Goal: Task Accomplishment & Management: Complete application form

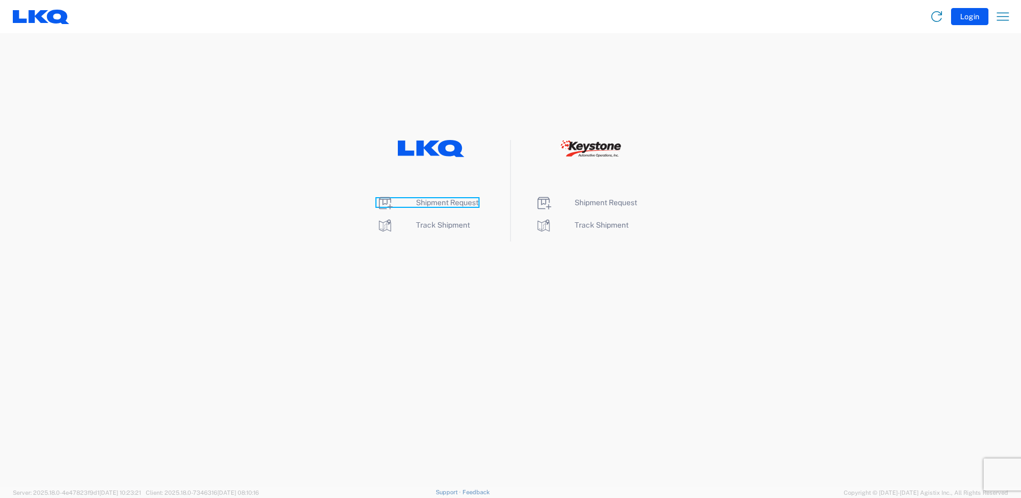
click at [444, 202] on span "Shipment Request" at bounding box center [447, 202] width 62 height 9
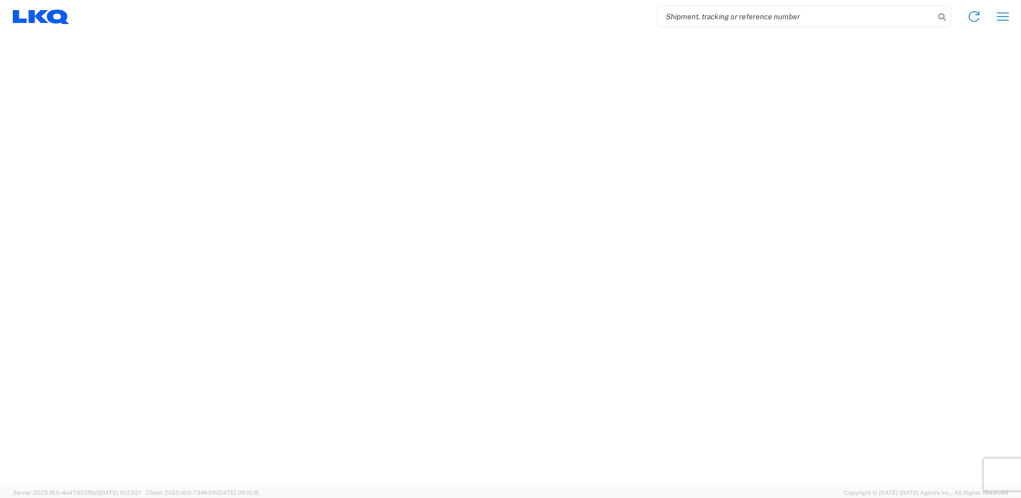
select select "FULL"
select select "LBS"
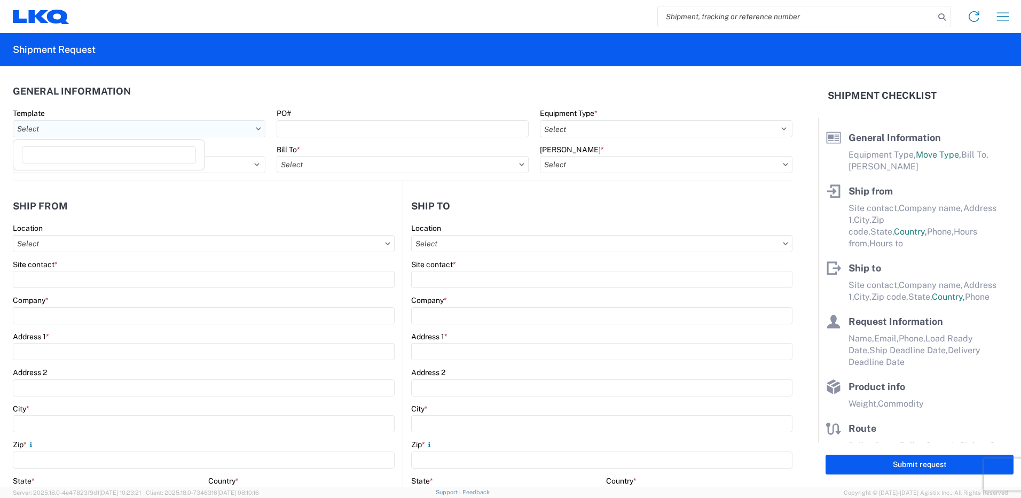
click at [110, 127] on input "Template" at bounding box center [139, 128] width 253 height 17
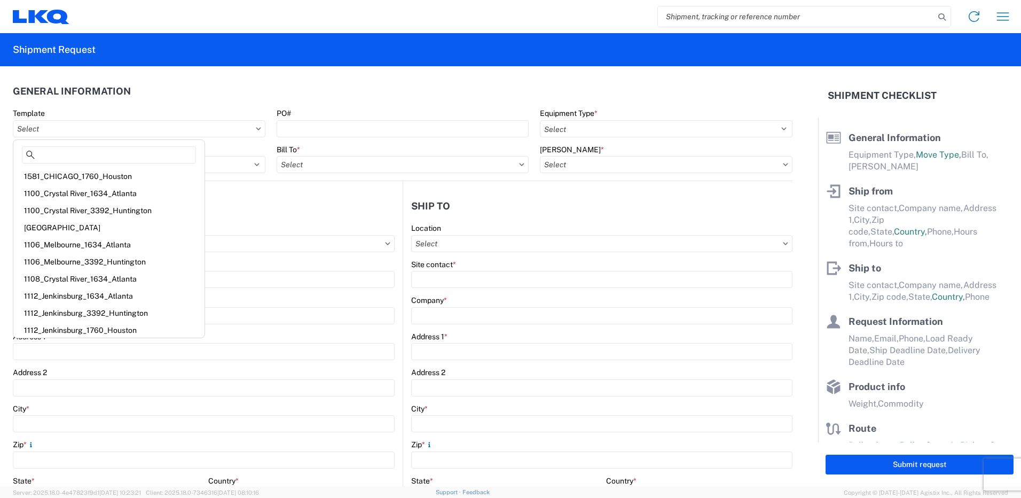
click at [94, 176] on div "1581_CHICAGO_1760_Houston" at bounding box center [108, 176] width 187 height 17
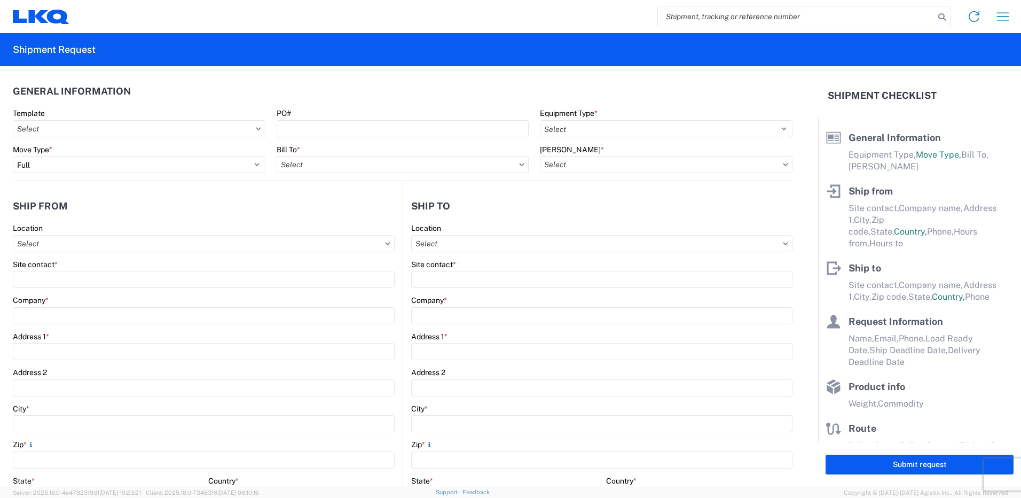
type input "1581_CHICAGO_1760_Houston"
select select
type input "Shipping"
type input "LKQ Pick Your Part - [GEOGRAPHIC_DATA]"
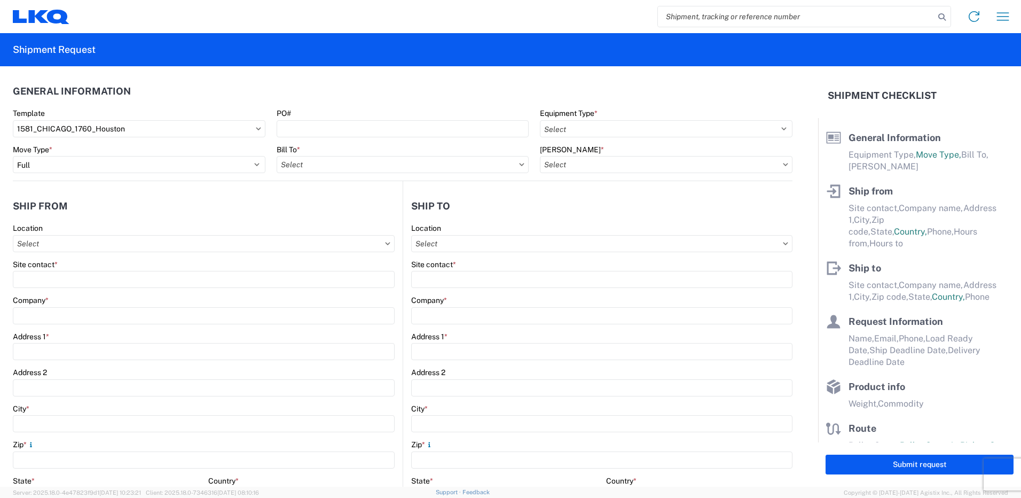
type input "[STREET_ADDRESS]"
type input "[GEOGRAPHIC_DATA]"
type input "60639"
type input "Receiving"
type input "LKQ Best Core"
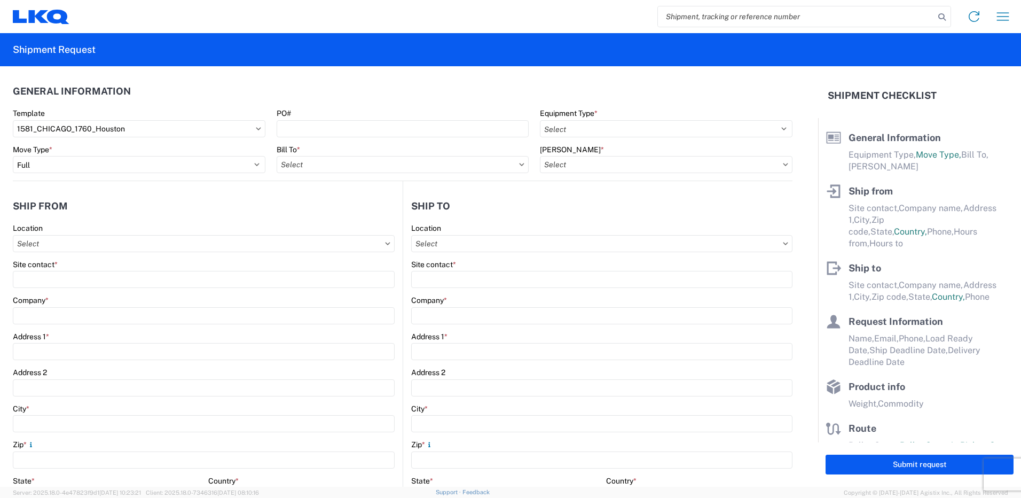
type input "[STREET_ADDRESS]"
type input "[GEOGRAPHIC_DATA]"
type input "77038"
type input "[DATE]"
type input "42000"
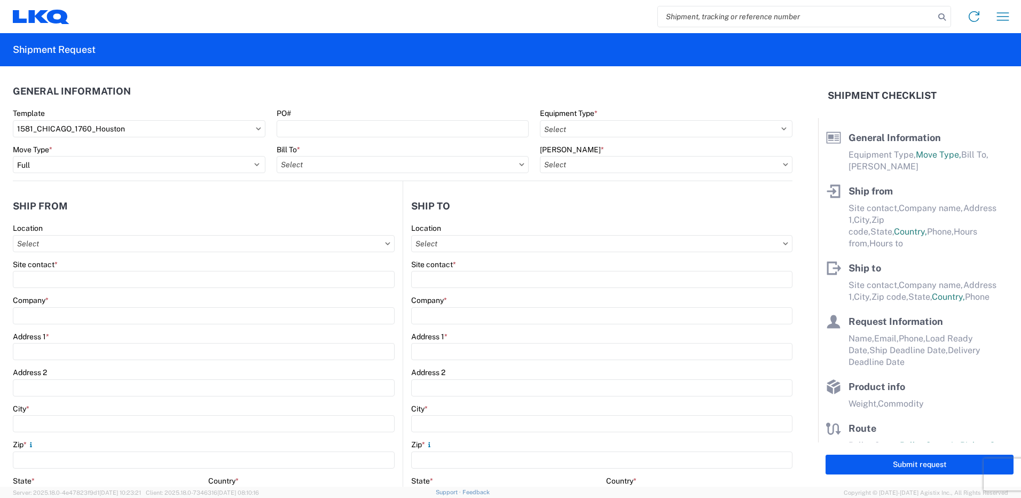
type input "Miscellaneous (alt, comp, conv, etc)"
type input "1"
type input "12"
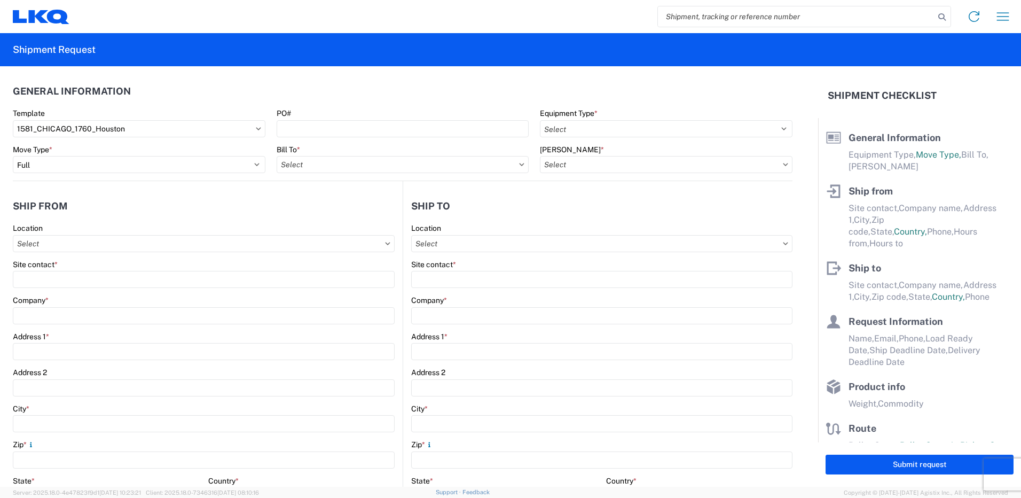
select select "IN"
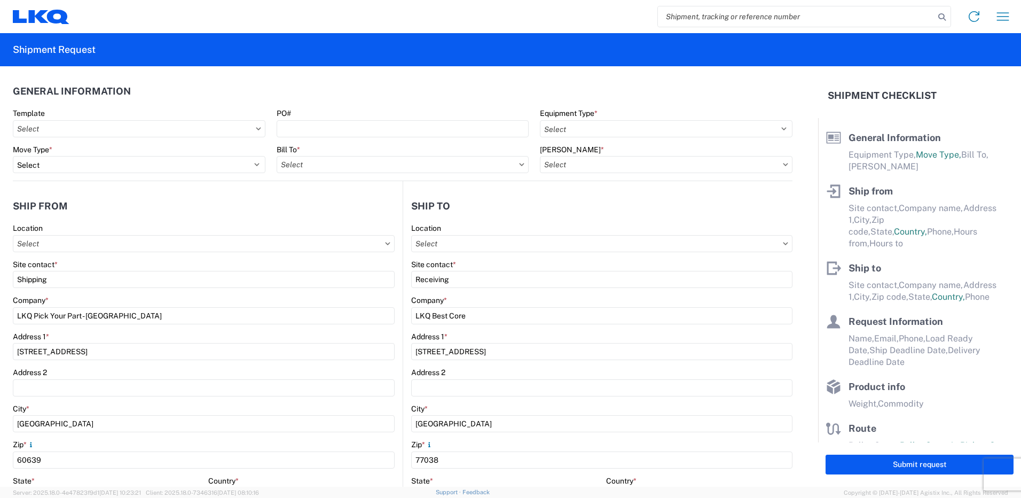
select select "US"
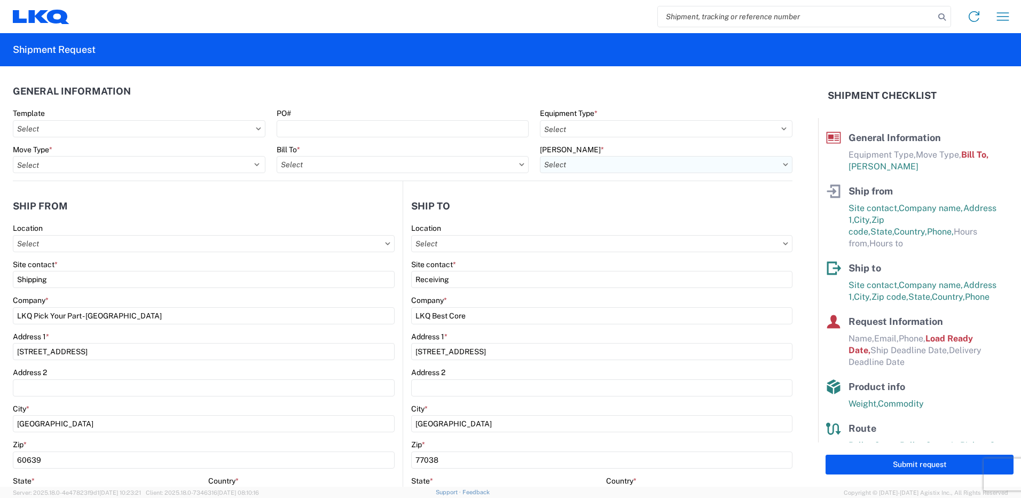
type input "1760 - LKQ Best Core"
type input "1760-1300-50180-0000 - 1760 Freight In - Cores"
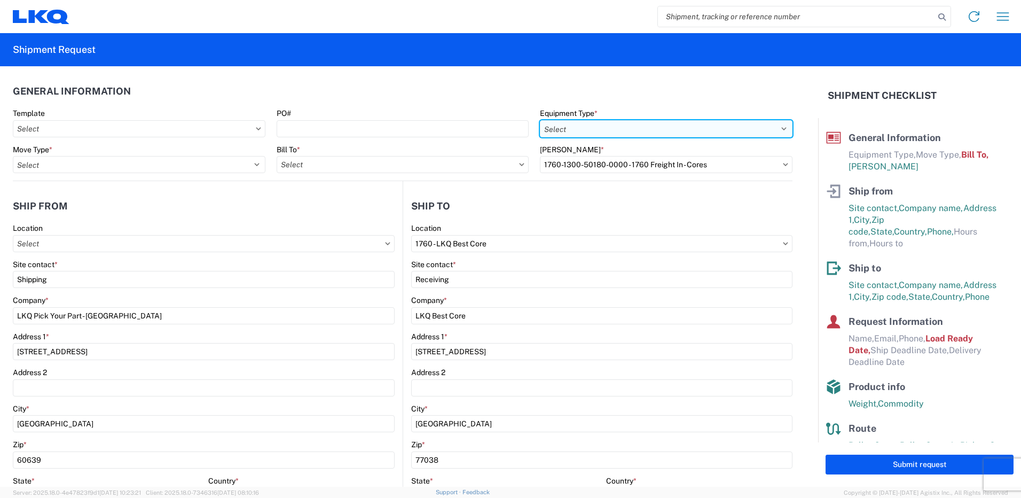
drag, startPoint x: 618, startPoint y: 128, endPoint x: 608, endPoint y: 127, distance: 9.6
click at [616, 128] on select "Select 53’ Dry Van Flatbed Dropdeck (van) Lowboy (flatbed) Rail" at bounding box center [666, 128] width 253 height 17
select select "STDV"
click at [540, 120] on select "Select 53’ Dry Van Flatbed Dropdeck (van) Lowboy (flatbed) Rail" at bounding box center [666, 128] width 253 height 17
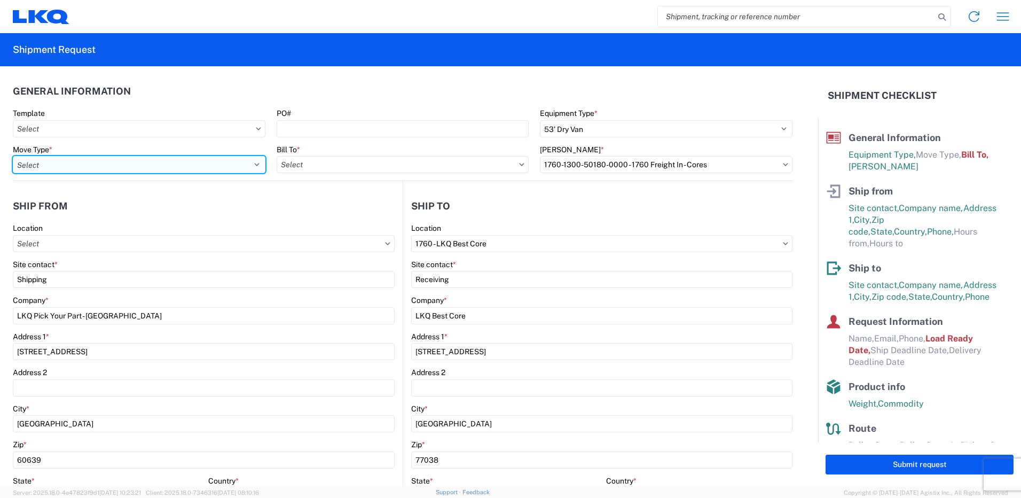
click at [116, 169] on select "Select Full Partial TL" at bounding box center [139, 164] width 253 height 17
select select "FULL"
click at [13, 156] on select "Select Full Partial TL" at bounding box center [139, 164] width 253 height 17
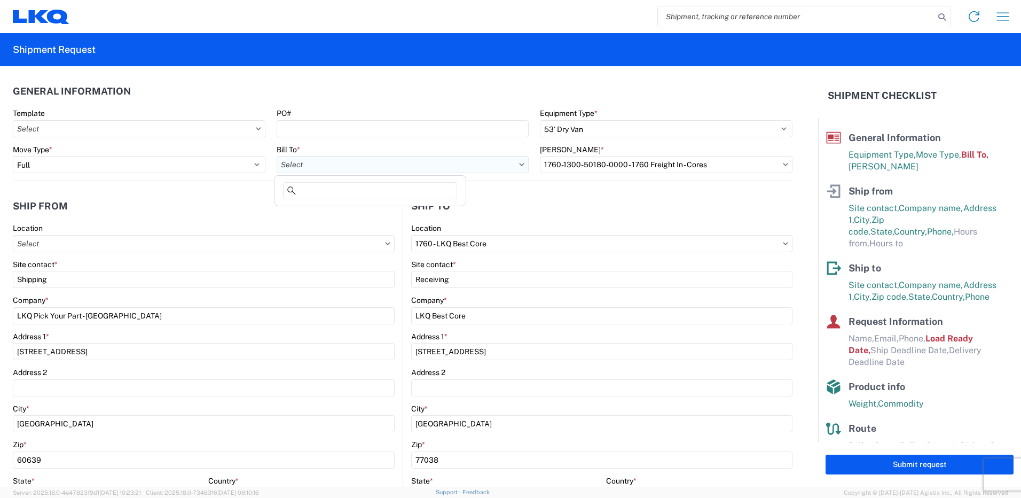
click at [327, 160] on input "Bill To *" at bounding box center [403, 164] width 253 height 17
type input "3"
type input "1"
type input "3"
click at [307, 191] on input "1760" at bounding box center [370, 190] width 174 height 17
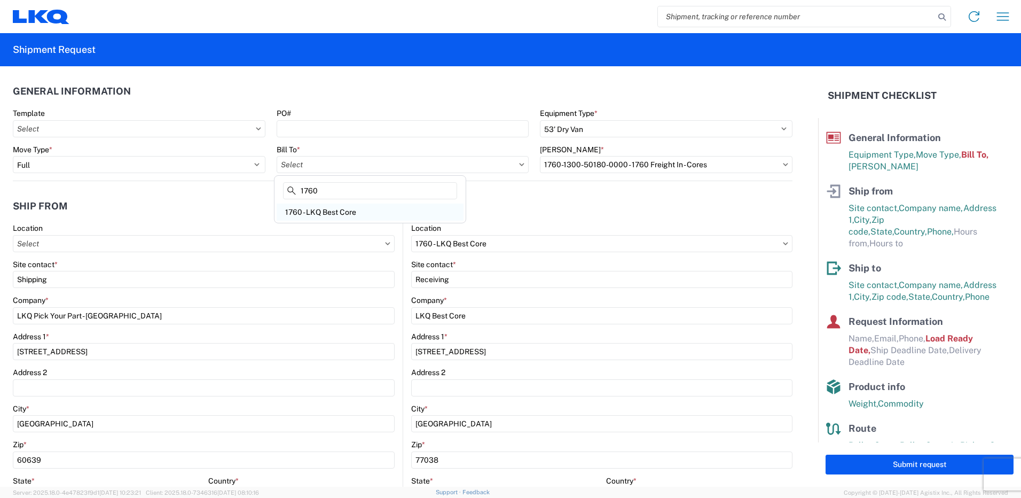
type input "1760"
click at [348, 214] on div "1760 - LKQ Best Core" at bounding box center [370, 211] width 187 height 17
type input "1760 - LKQ Best Core"
click at [553, 171] on input "[PERSON_NAME] *" at bounding box center [666, 164] width 253 height 17
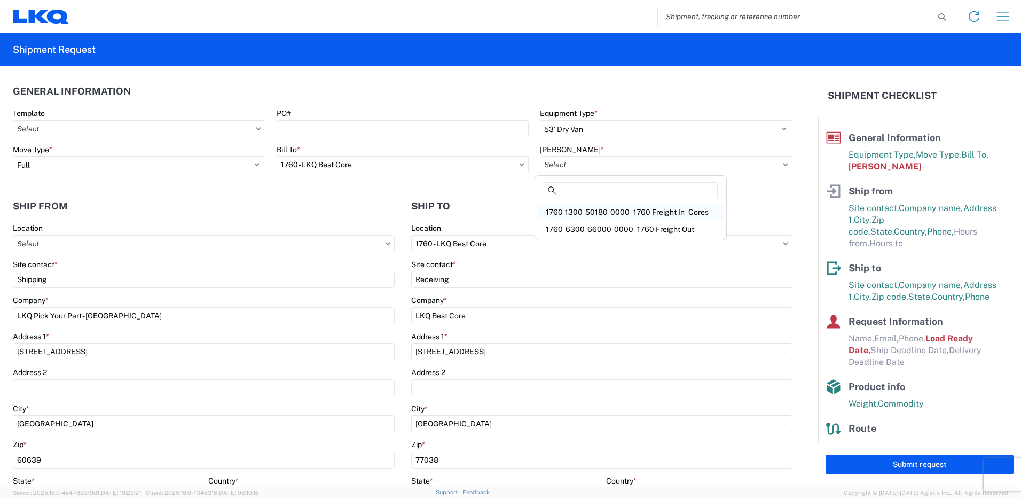
click at [595, 213] on div "1760-1300-50180-0000 - 1760 Freight In - Cores" at bounding box center [630, 211] width 187 height 17
type input "1760-1300-50180-0000 - 1760 Freight In - Cores"
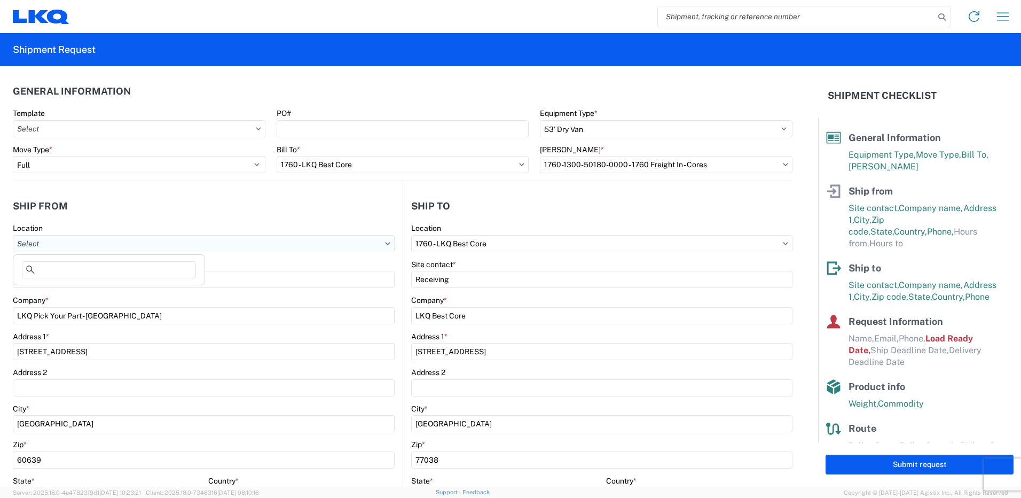
click at [52, 245] on input "Location" at bounding box center [204, 243] width 382 height 17
type input "1581"
click at [48, 293] on div "1581- LKQ" at bounding box center [108, 290] width 187 height 17
type input "1581- LKQ"
type input "LKQ Corporation"
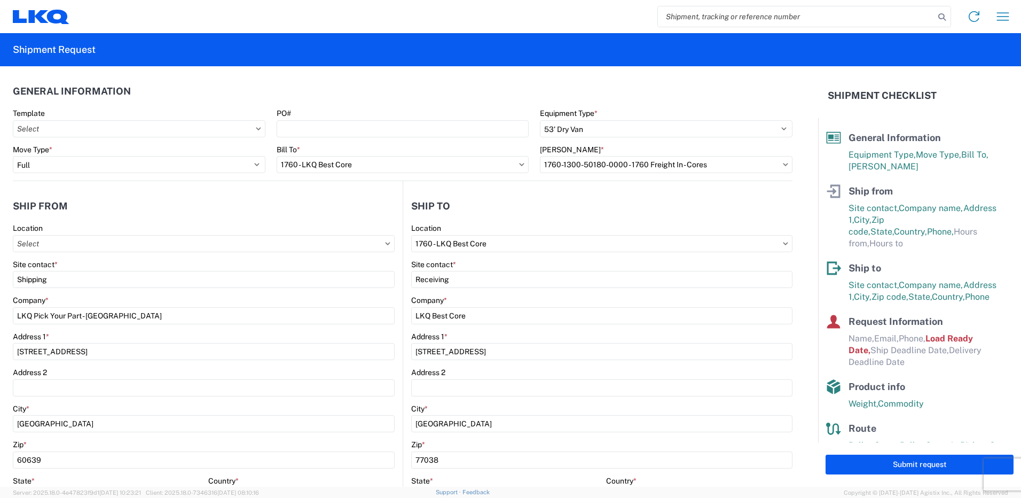
type input "[STREET_ADDRESS]"
type input "[GEOGRAPHIC_DATA]"
select select "IL"
type input "[PHONE_NUMBER]"
type input "07:00"
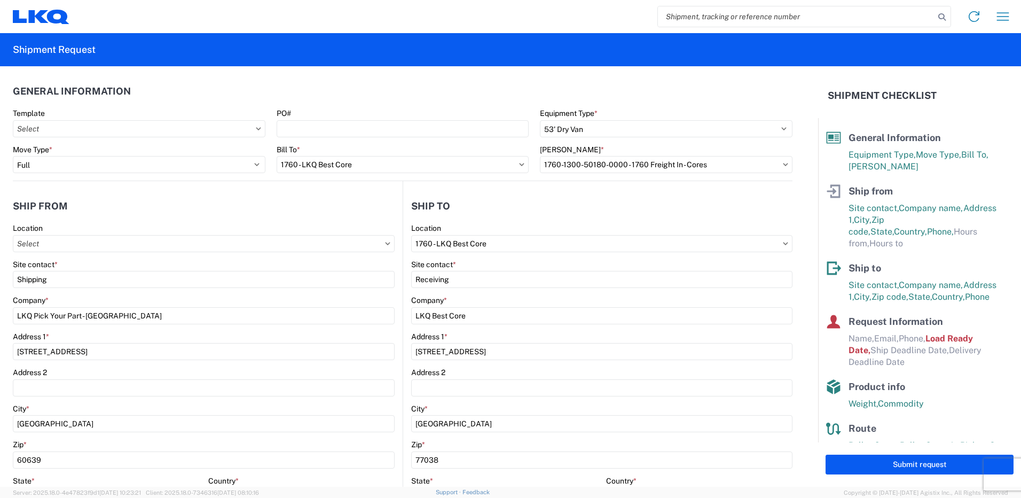
type input "15:00"
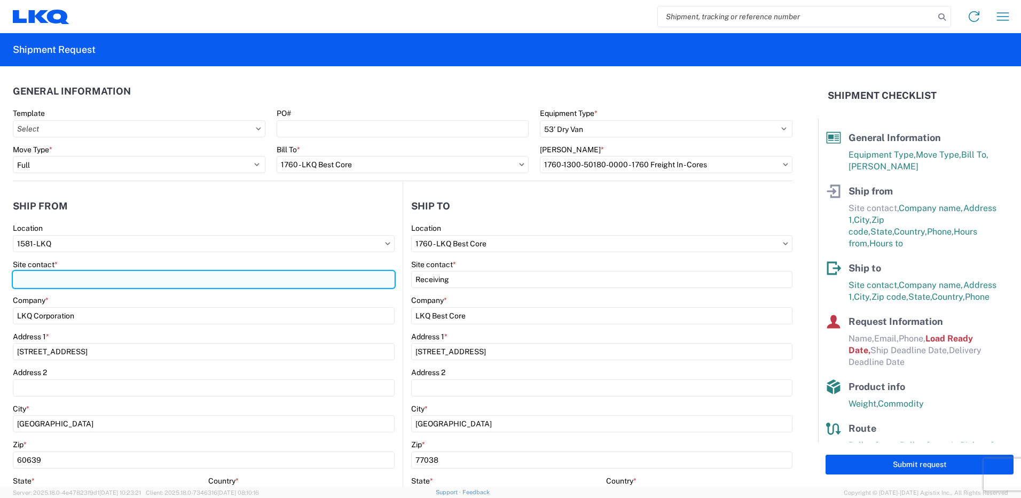
click at [66, 282] on input "Site contact *" at bounding box center [204, 279] width 382 height 17
type input "[PERSON_NAME]"
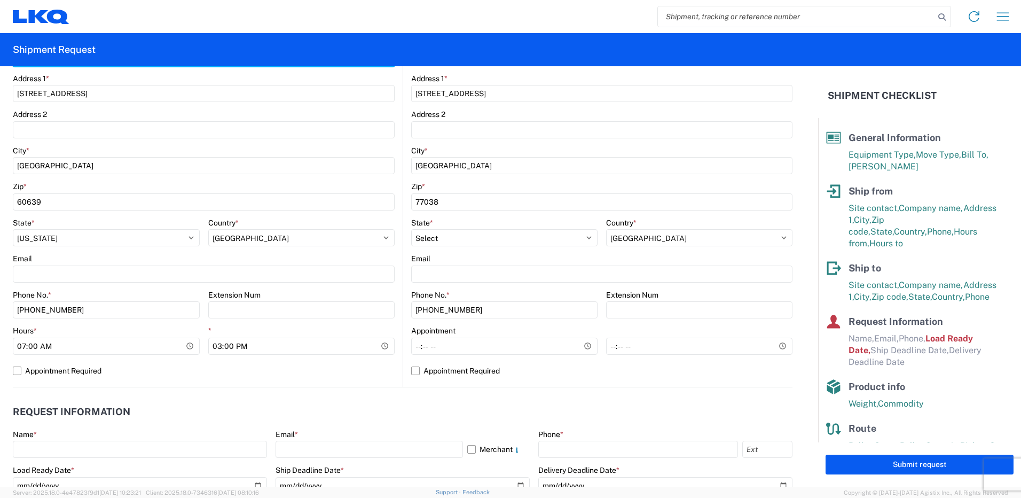
scroll to position [267, 0]
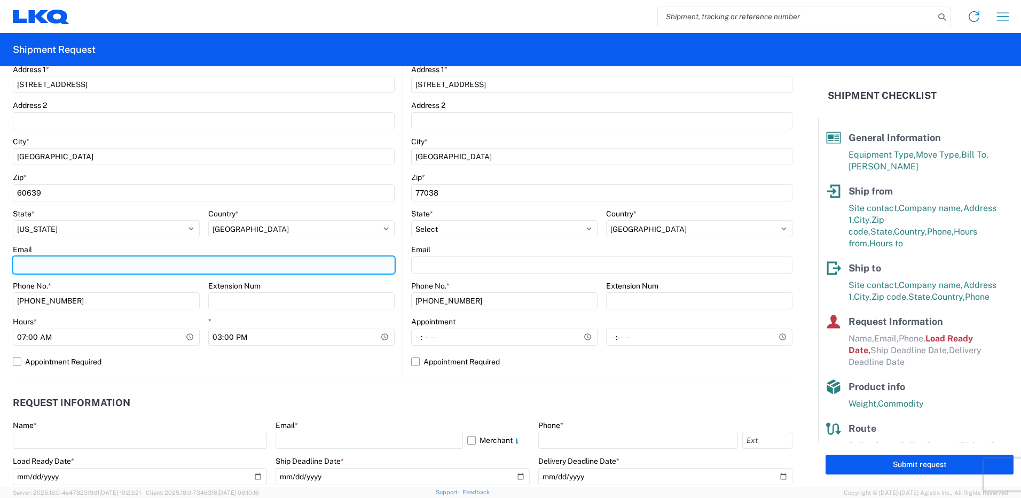
click at [68, 262] on input "Email" at bounding box center [204, 264] width 382 height 17
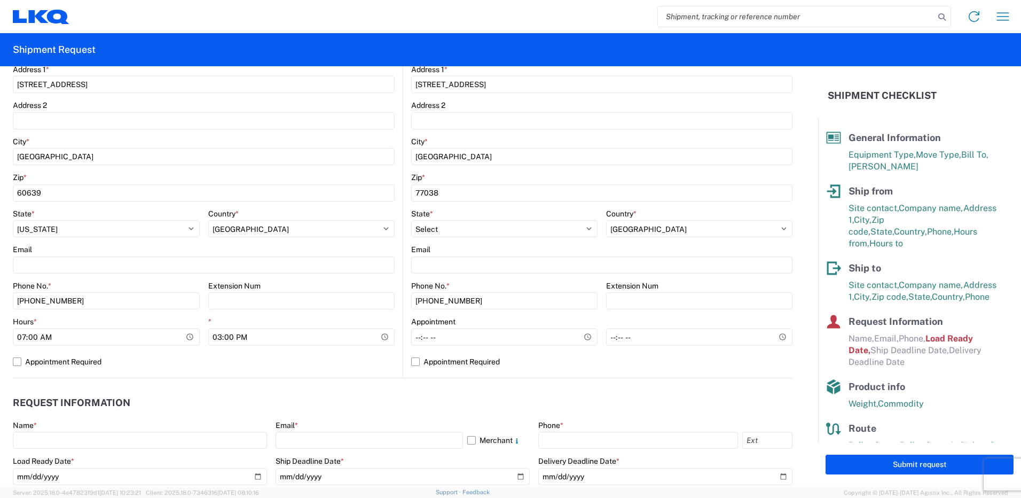
click at [302, 400] on header "Request Information" at bounding box center [403, 403] width 780 height 24
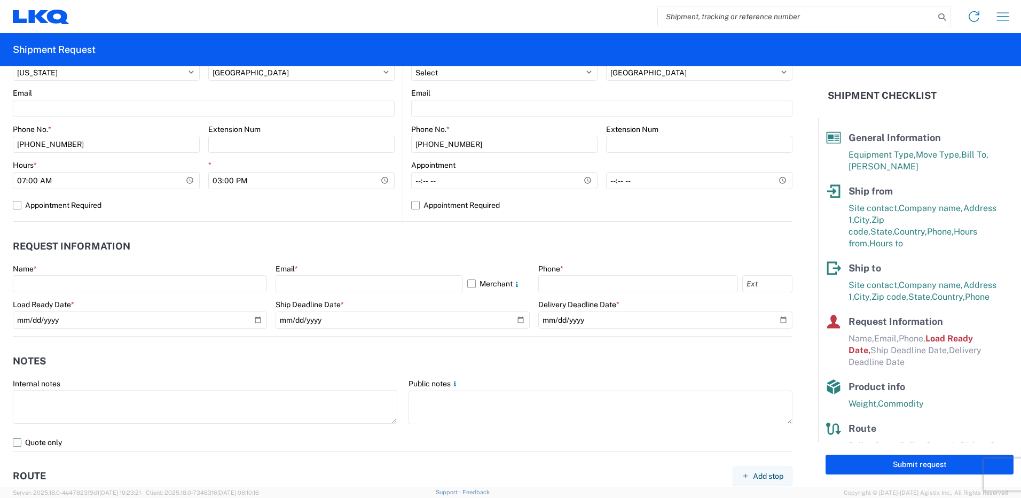
scroll to position [427, 0]
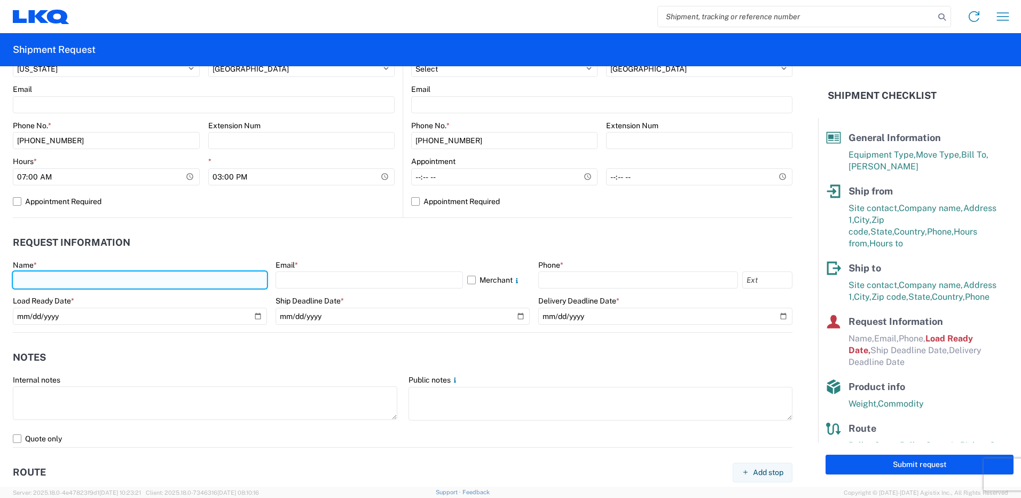
click at [27, 283] on input "text" at bounding box center [140, 279] width 254 height 17
type input "[PERSON_NAME]"
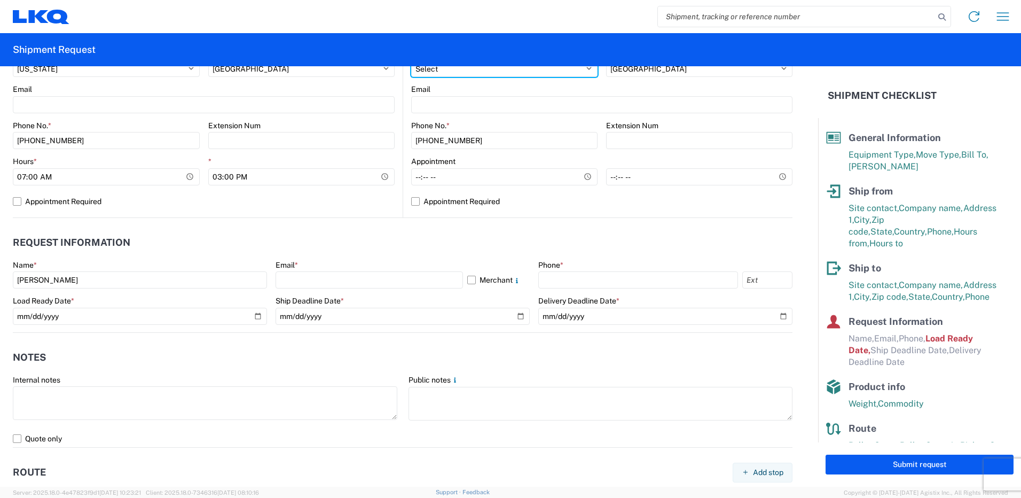
select select "IL"
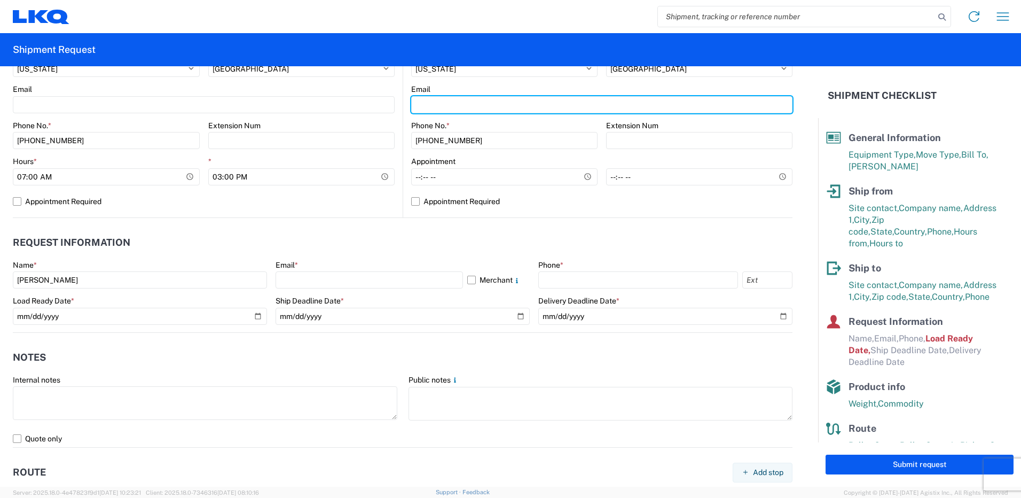
type input "[EMAIL_ADDRESS][DOMAIN_NAME]"
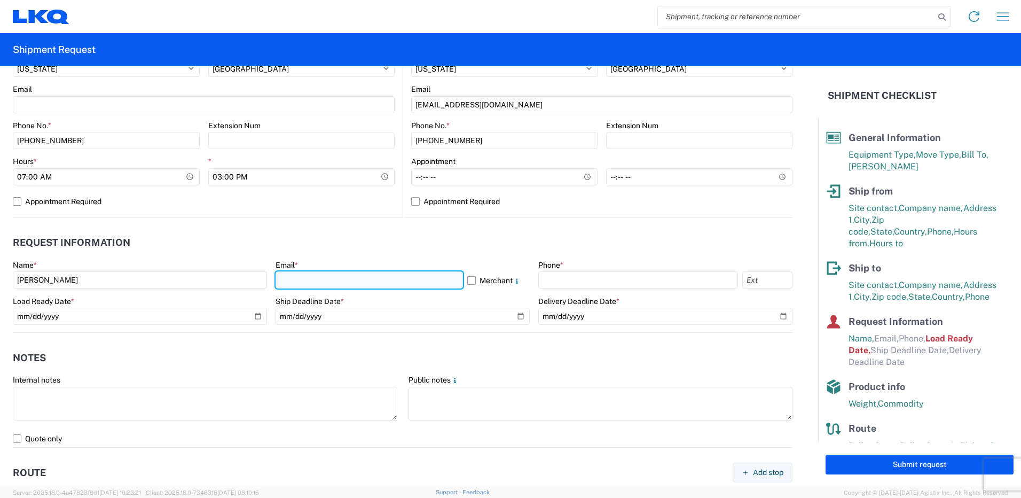
click at [310, 277] on input "text" at bounding box center [369, 279] width 187 height 17
type input "[EMAIL_ADDRESS][DOMAIN_NAME]"
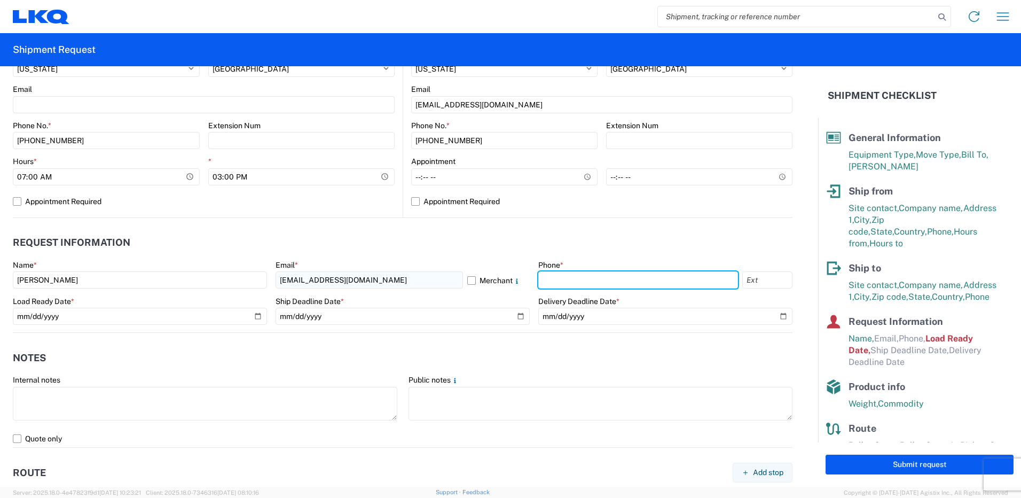
type input "3123300004"
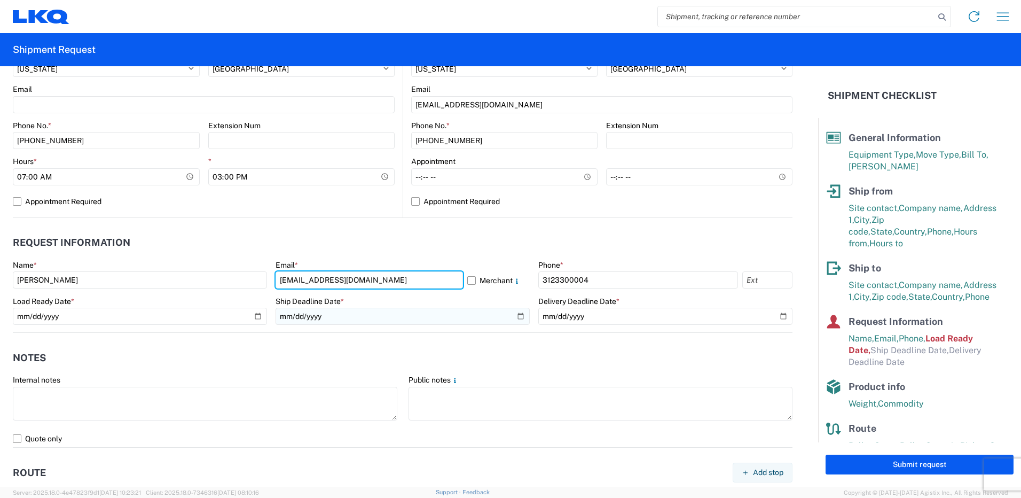
type input "[EMAIL_ADDRESS][DOMAIN_NAME]"
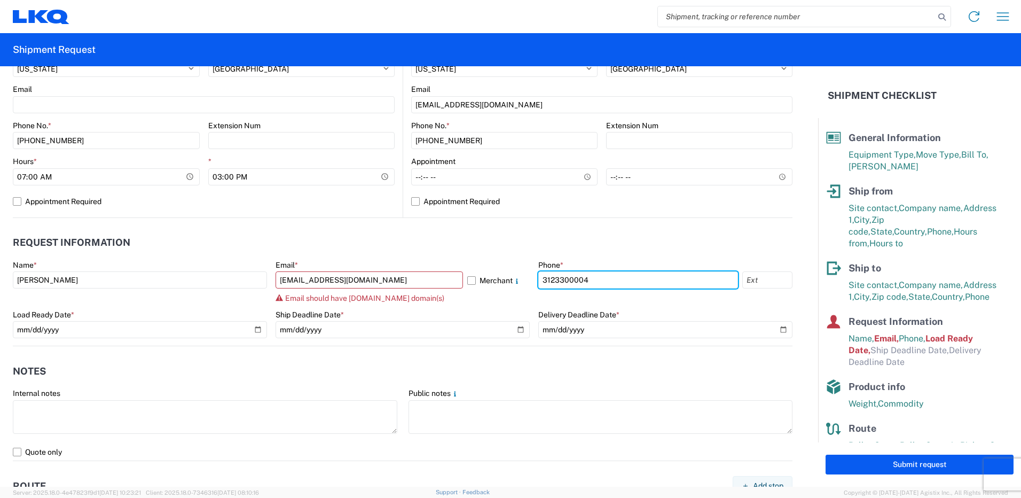
drag, startPoint x: 687, startPoint y: 272, endPoint x: 386, endPoint y: 293, distance: 301.4
click at [393, 294] on div "Name * [PERSON_NAME] Email * [EMAIL_ADDRESS][DOMAIN_NAME] Merchant Email should…" at bounding box center [403, 302] width 780 height 85
type input "7738378798"
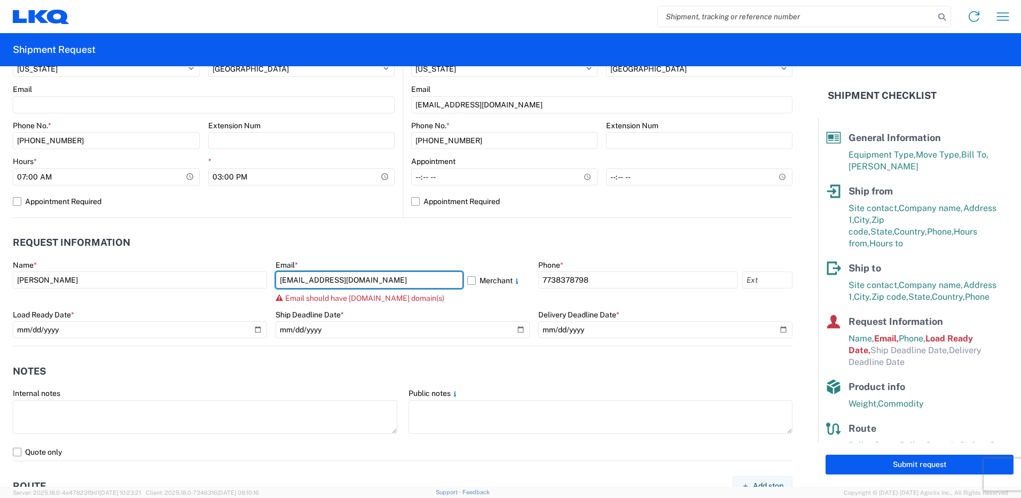
drag, startPoint x: 411, startPoint y: 280, endPoint x: 144, endPoint y: 298, distance: 267.0
click at [144, 298] on div "Name * [PERSON_NAME] Email * [EMAIL_ADDRESS][DOMAIN_NAME] Merchant Email should…" at bounding box center [403, 302] width 780 height 85
drag, startPoint x: 410, startPoint y: 284, endPoint x: 141, endPoint y: 307, distance: 269.6
click at [142, 307] on div "Name * [PERSON_NAME] Email * [EMAIL_ADDRESS][DOMAIN_NAME] Merchant Email should…" at bounding box center [403, 302] width 780 height 85
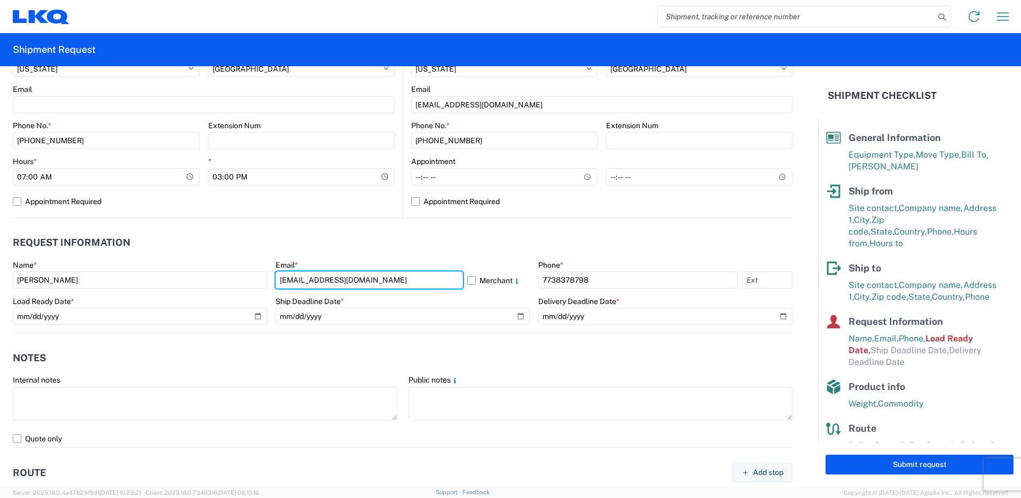
type input "[EMAIL_ADDRESS][DOMAIN_NAME]"
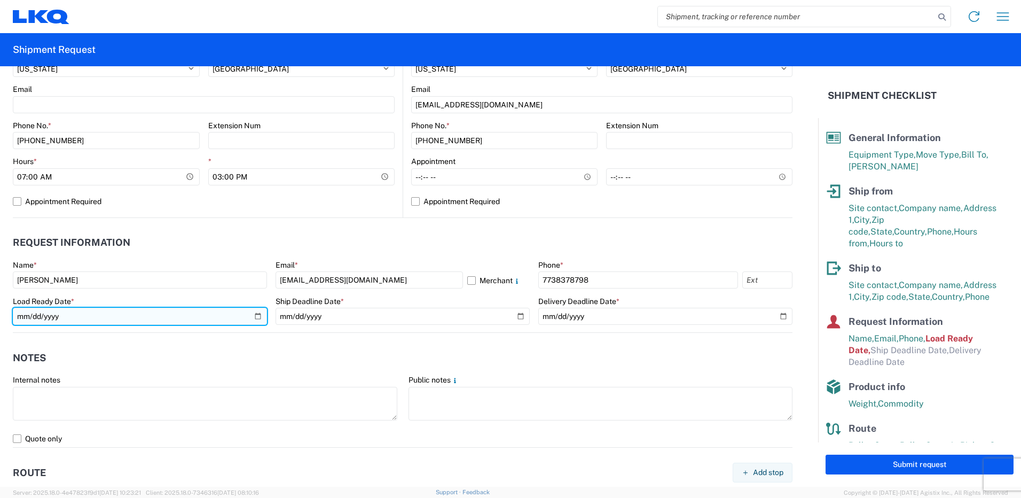
click at [255, 320] on input "[DATE]" at bounding box center [140, 316] width 254 height 17
type input "[DATE]"
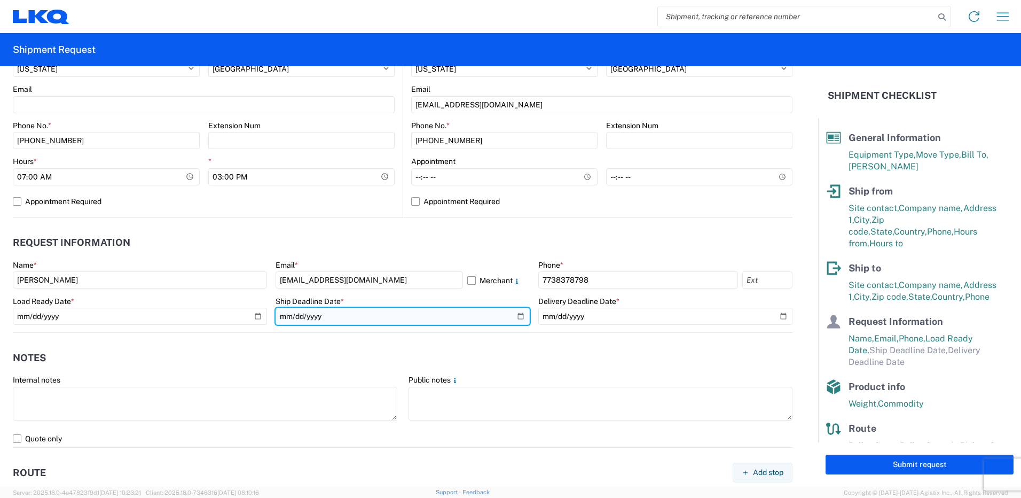
click at [515, 316] on input "date" at bounding box center [403, 316] width 254 height 17
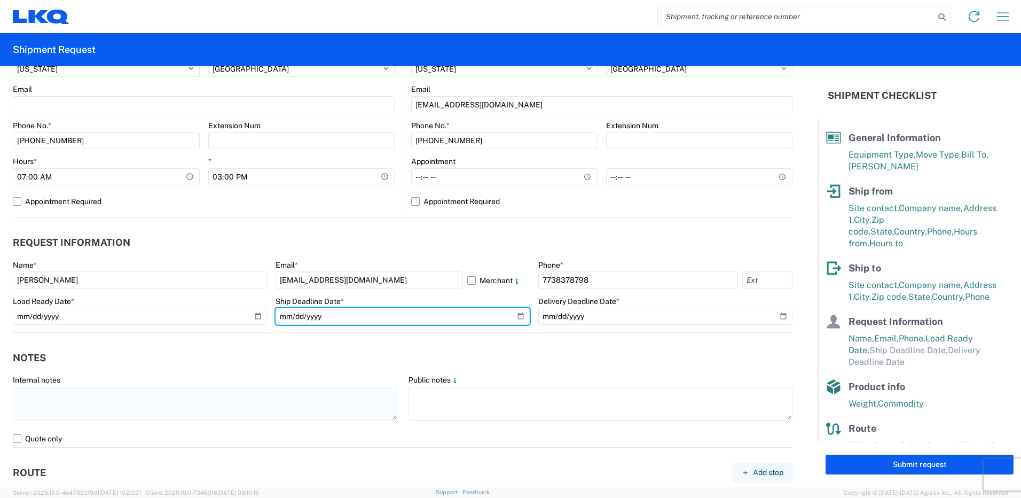
type input "[DATE]"
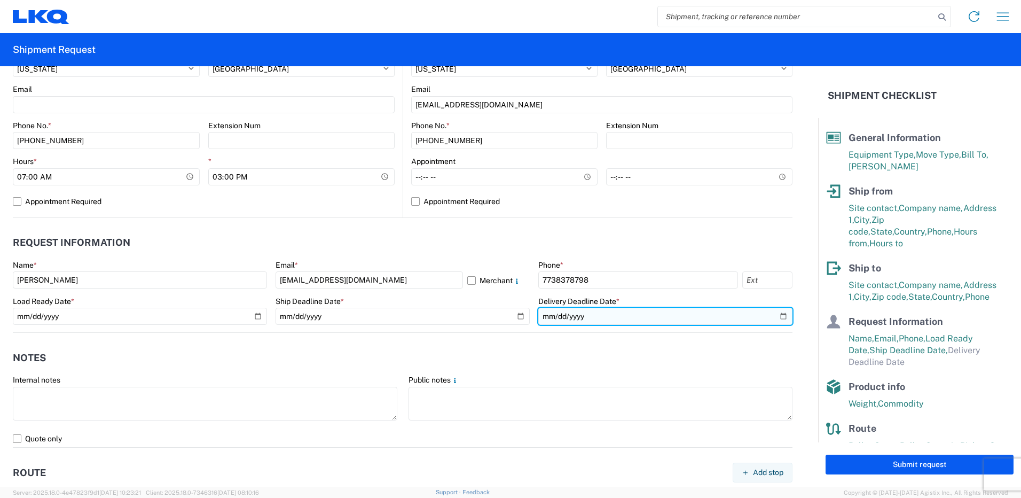
click at [776, 315] on input "date" at bounding box center [665, 316] width 254 height 17
type input "[DATE]"
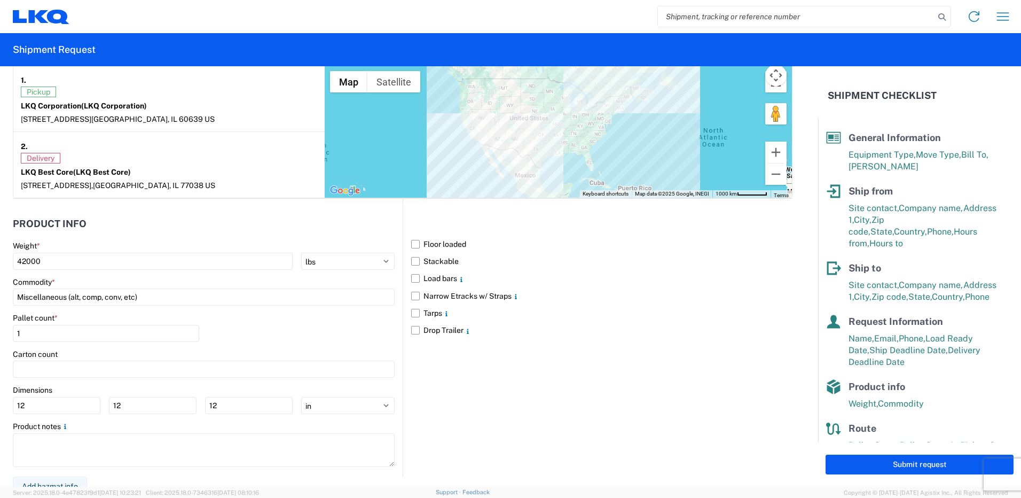
scroll to position [854, 0]
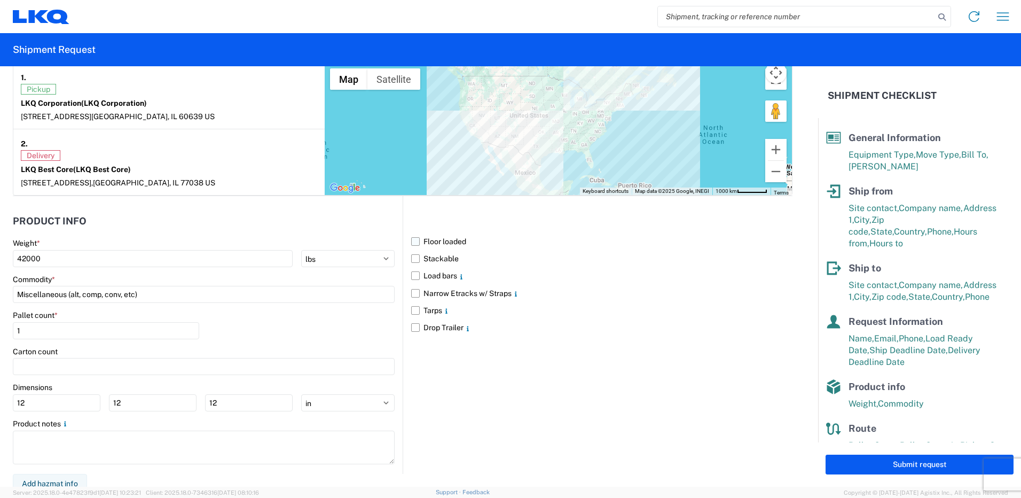
click at [411, 245] on label "Floor loaded" at bounding box center [601, 241] width 381 height 17
click at [0, 0] on input "Floor loaded" at bounding box center [0, 0] width 0 height 0
click at [413, 261] on label "Stackable" at bounding box center [601, 258] width 381 height 17
click at [0, 0] on input "Stackable" at bounding box center [0, 0] width 0 height 0
click at [414, 273] on label "Load bars" at bounding box center [601, 275] width 381 height 17
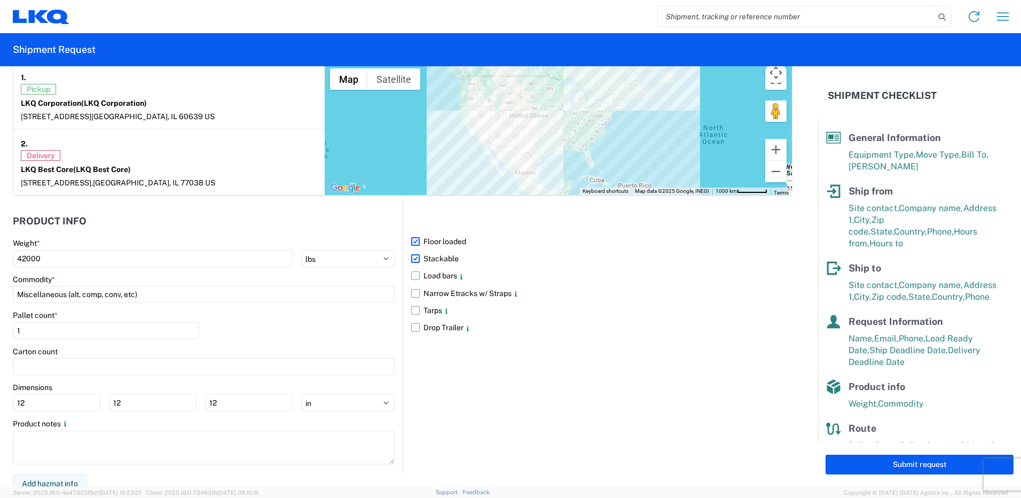
click at [0, 0] on input "Load bars" at bounding box center [0, 0] width 0 height 0
drag, startPoint x: 77, startPoint y: 328, endPoint x: -2, endPoint y: 348, distance: 81.9
click at [0, 348] on html "Home Shipment request Shipment tracking Shipment Request General Information Te…" at bounding box center [510, 249] width 1021 height 498
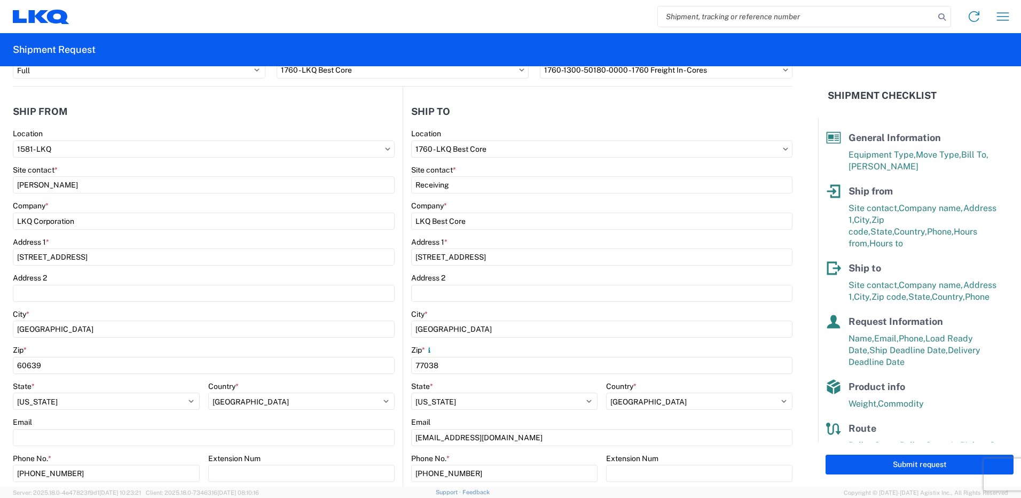
scroll to position [0, 0]
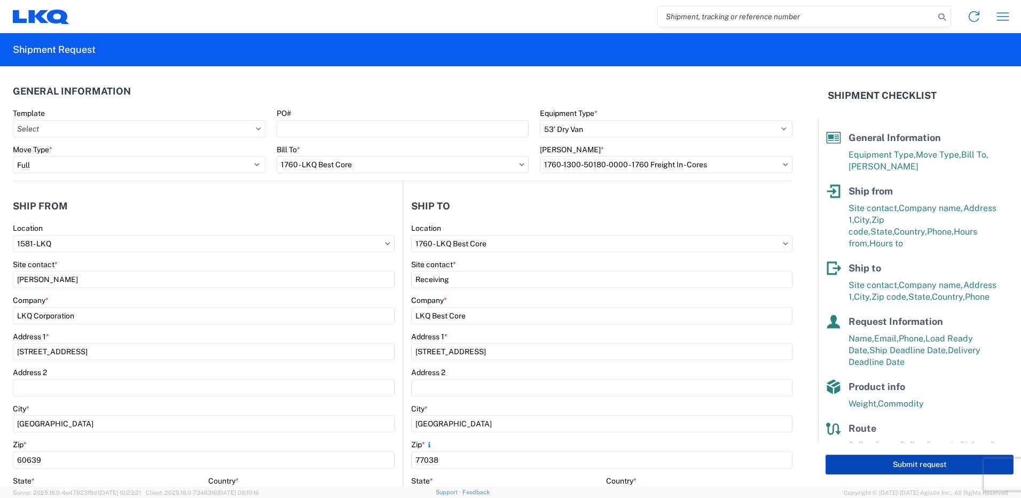
type input "26"
click at [860, 463] on button "Submit request" at bounding box center [920, 464] width 188 height 20
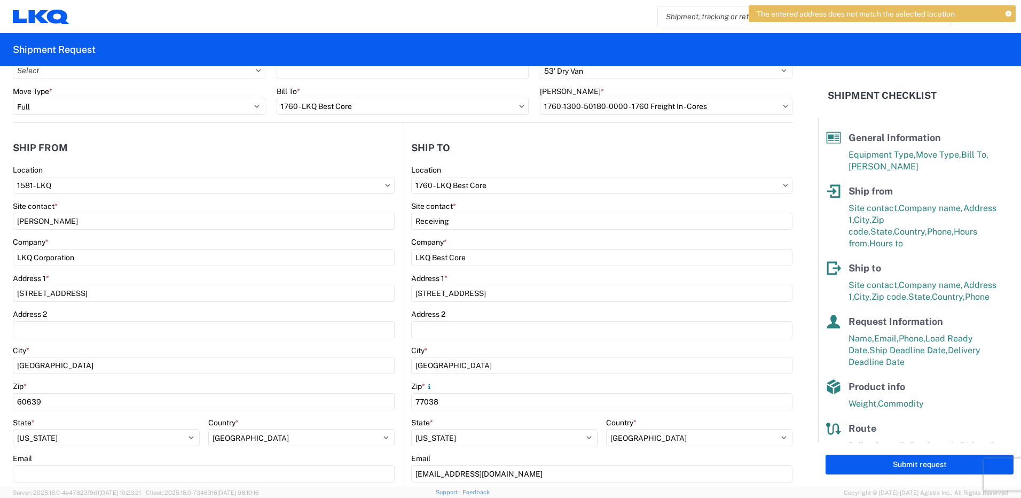
scroll to position [53, 0]
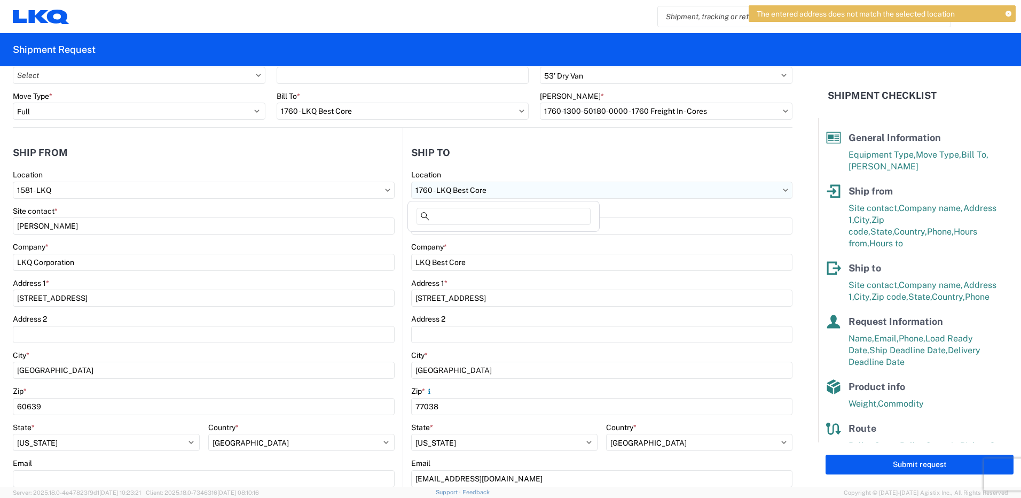
click at [496, 191] on input "1760 - LKQ Best Core" at bounding box center [601, 190] width 381 height 17
type input "1760"
click at [467, 245] on div "1760 - LKQ Best Core" at bounding box center [503, 237] width 187 height 17
type input "LKQ Corporation"
select select "US"
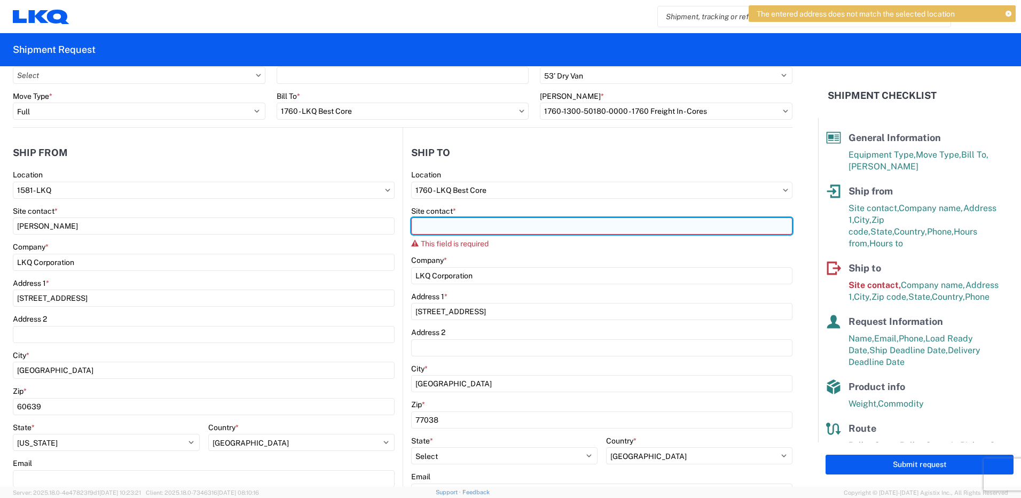
click at [458, 226] on input "Site contact *" at bounding box center [601, 225] width 381 height 17
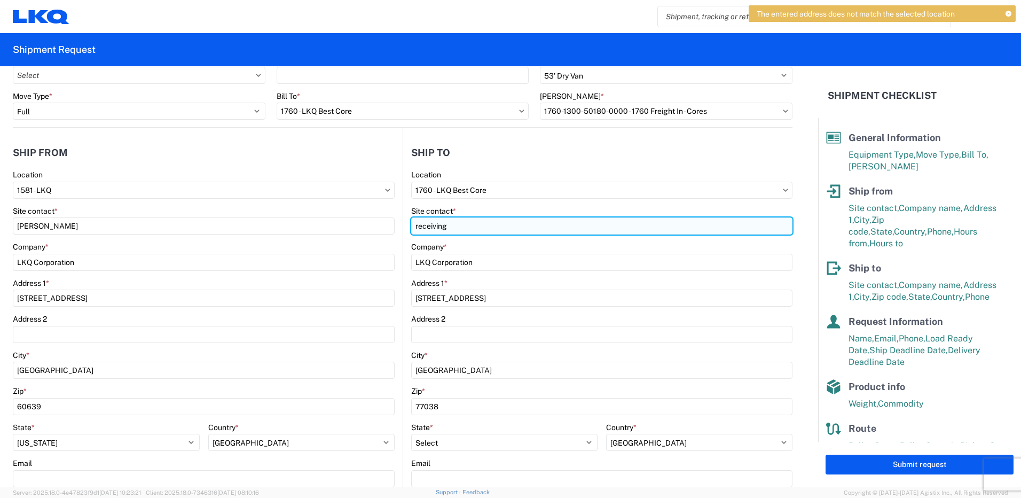
type input "receiving"
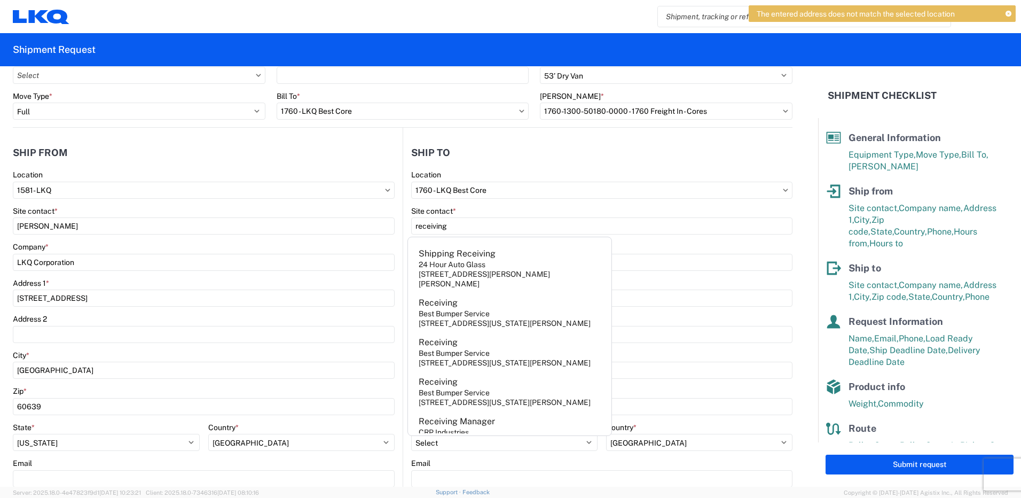
click at [808, 244] on form "General Information Template PO# Equipment Type * Select 53’ Dry Van Flatbed Dr…" at bounding box center [409, 276] width 818 height 420
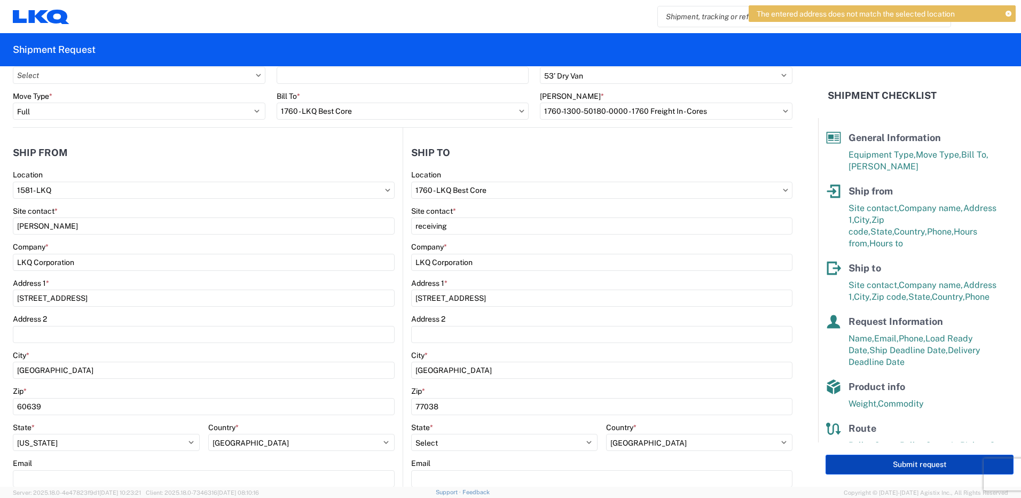
click at [924, 467] on button "Submit request" at bounding box center [920, 464] width 188 height 20
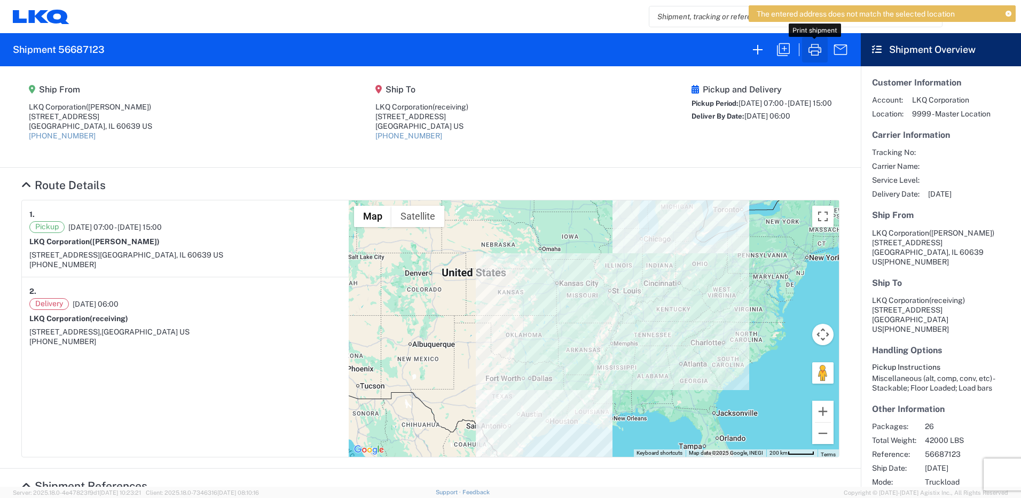
click at [813, 51] on icon "button" at bounding box center [814, 50] width 13 height 12
